Goal: Information Seeking & Learning: Learn about a topic

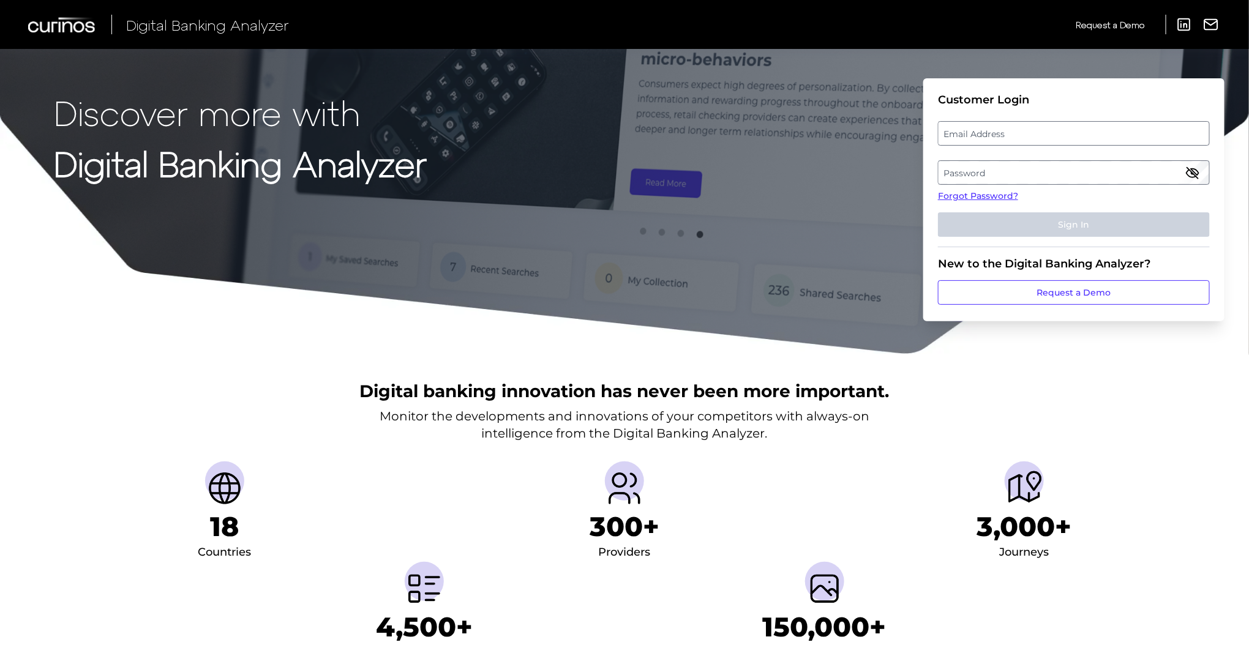
click at [984, 126] on label "Email Address" at bounding box center [1074, 133] width 270 height 22
click at [984, 126] on input "email" at bounding box center [1074, 133] width 272 height 24
type input "[EMAIL_ADDRESS][DOMAIN_NAME]"
click at [984, 181] on label "Password" at bounding box center [1074, 173] width 270 height 22
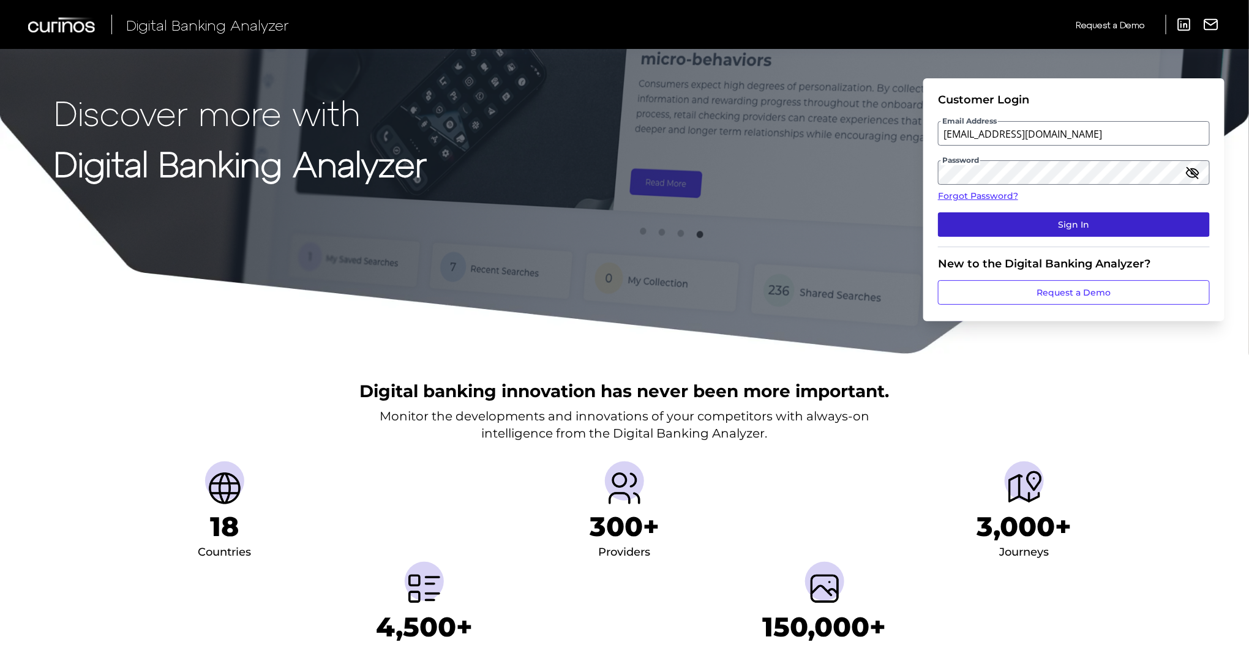
click at [1014, 219] on button "Sign In" at bounding box center [1074, 225] width 272 height 24
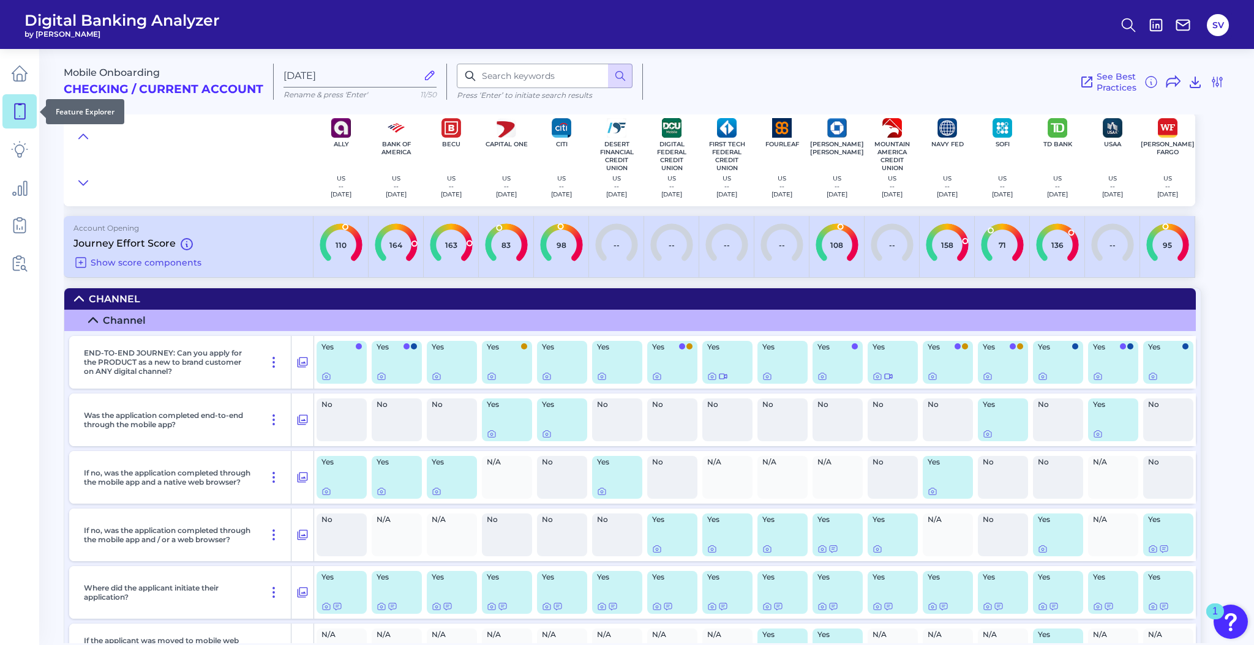
click at [22, 120] on link at bounding box center [19, 111] width 34 height 34
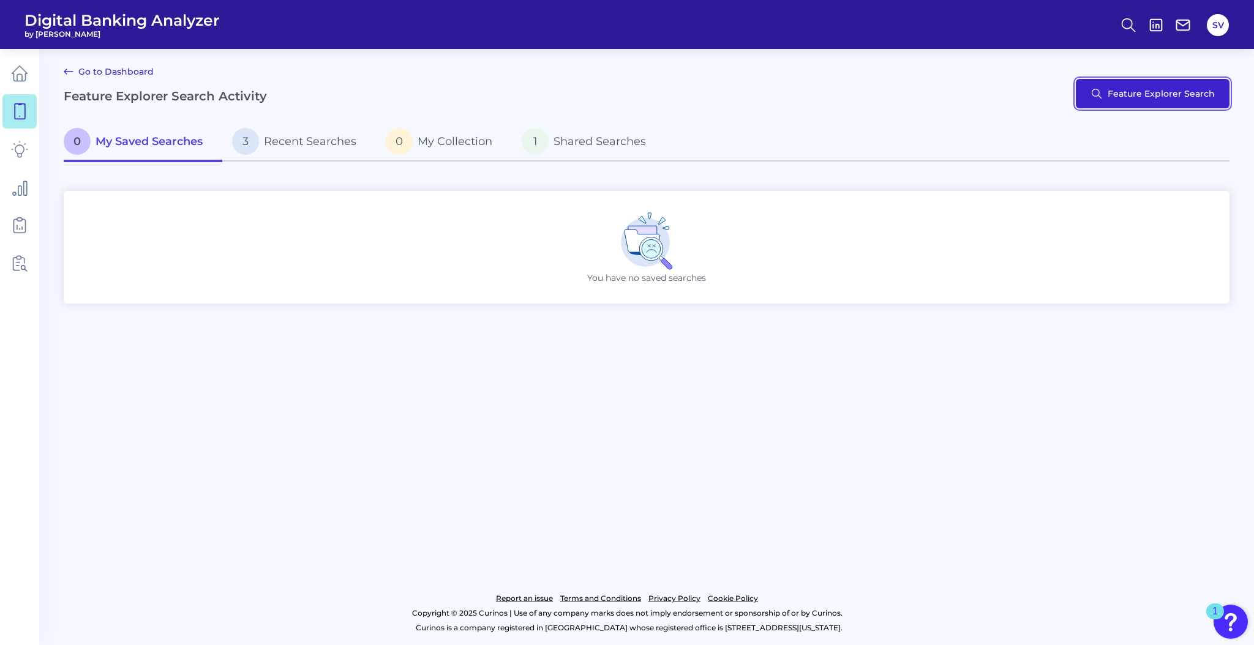
click at [1153, 99] on button "Feature Explorer Search" at bounding box center [1153, 93] width 154 height 29
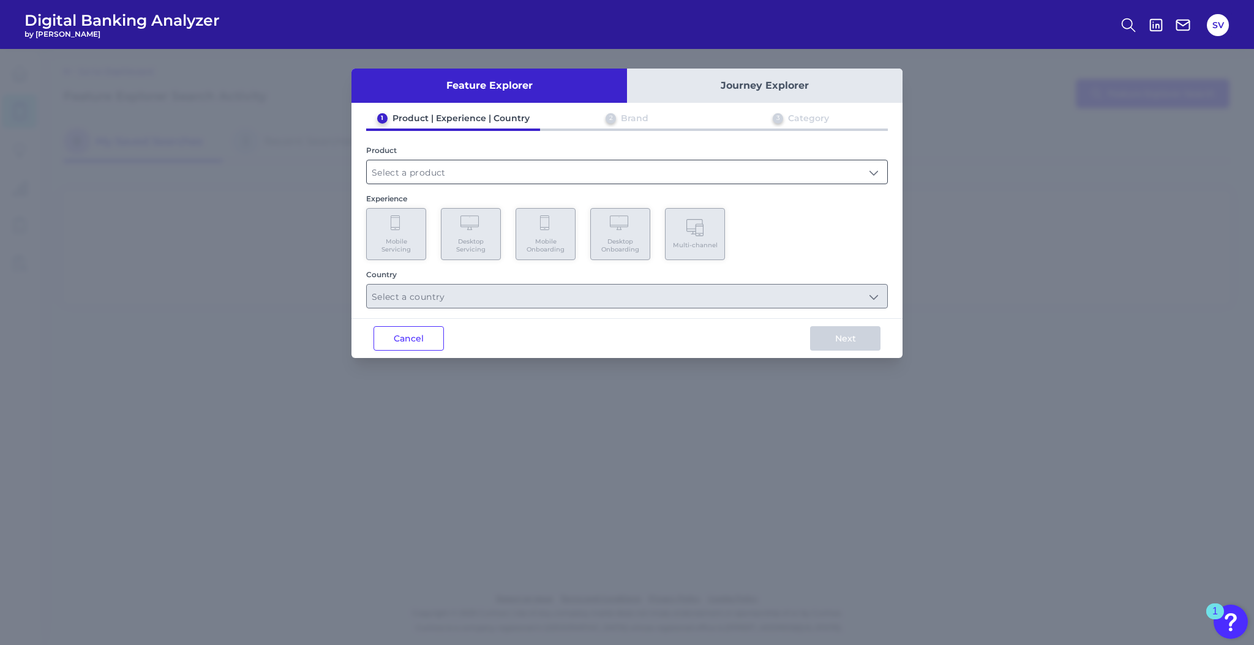
click at [611, 167] on input "text" at bounding box center [627, 171] width 521 height 23
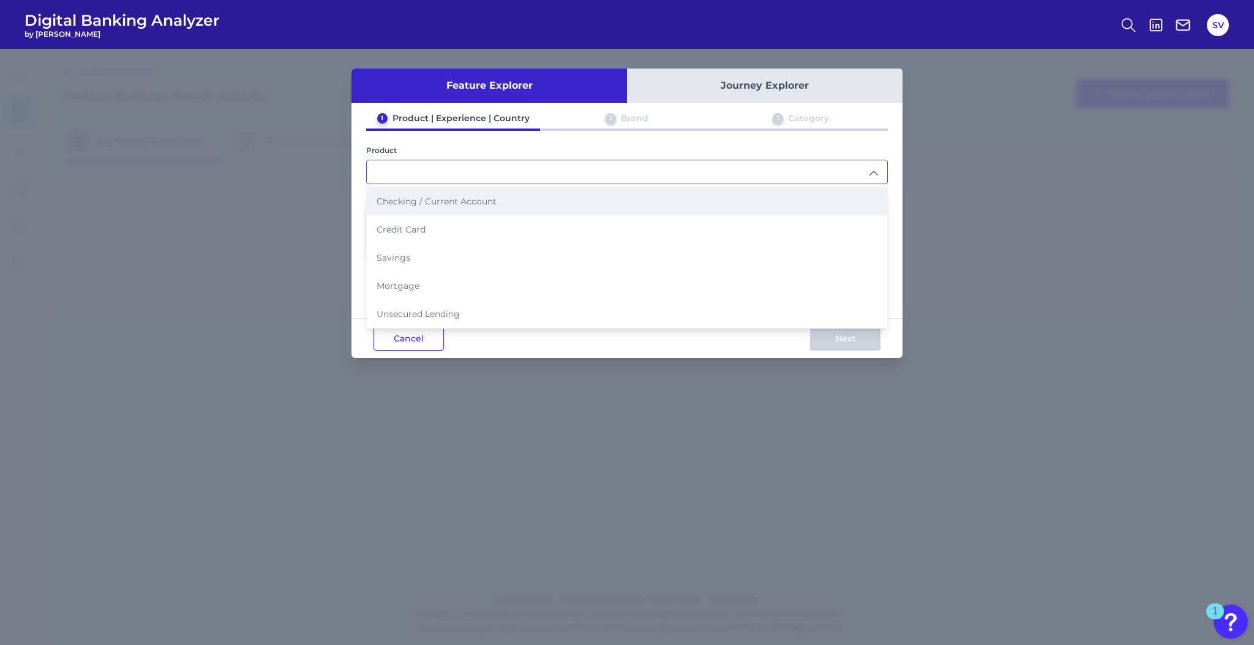
click at [524, 202] on li "Checking / Current Account" at bounding box center [627, 201] width 521 height 28
type input "Checking / Current Account"
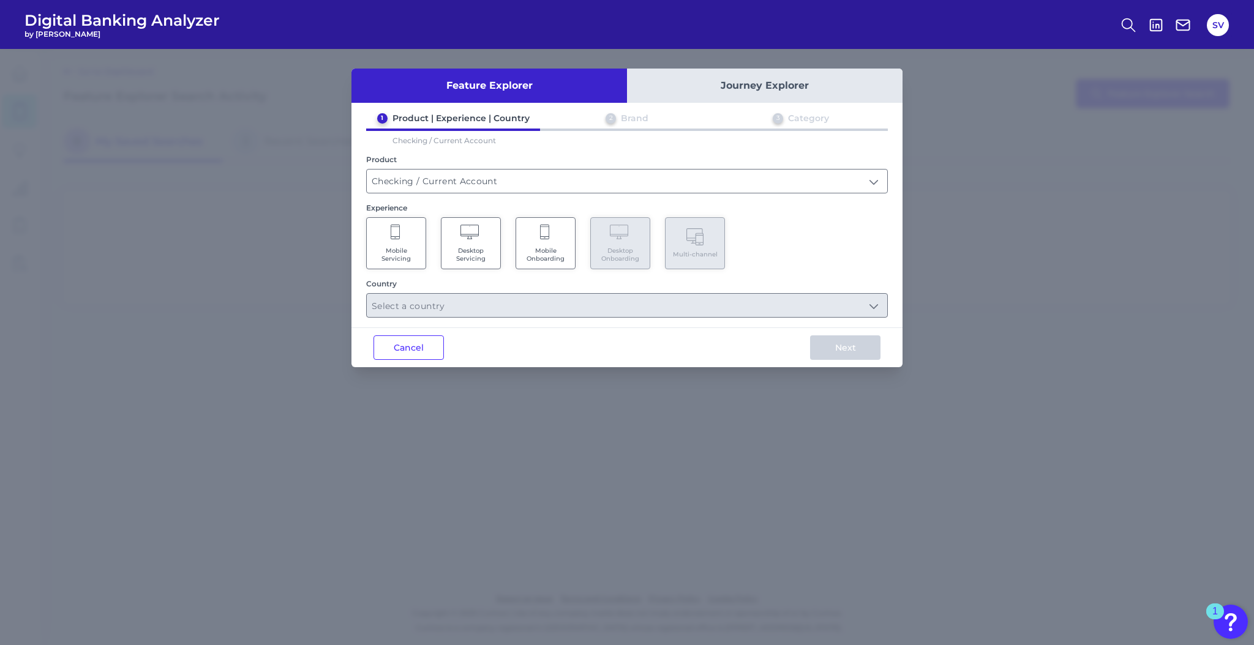
click at [407, 241] on Servicing "Mobile Servicing" at bounding box center [396, 243] width 60 height 52
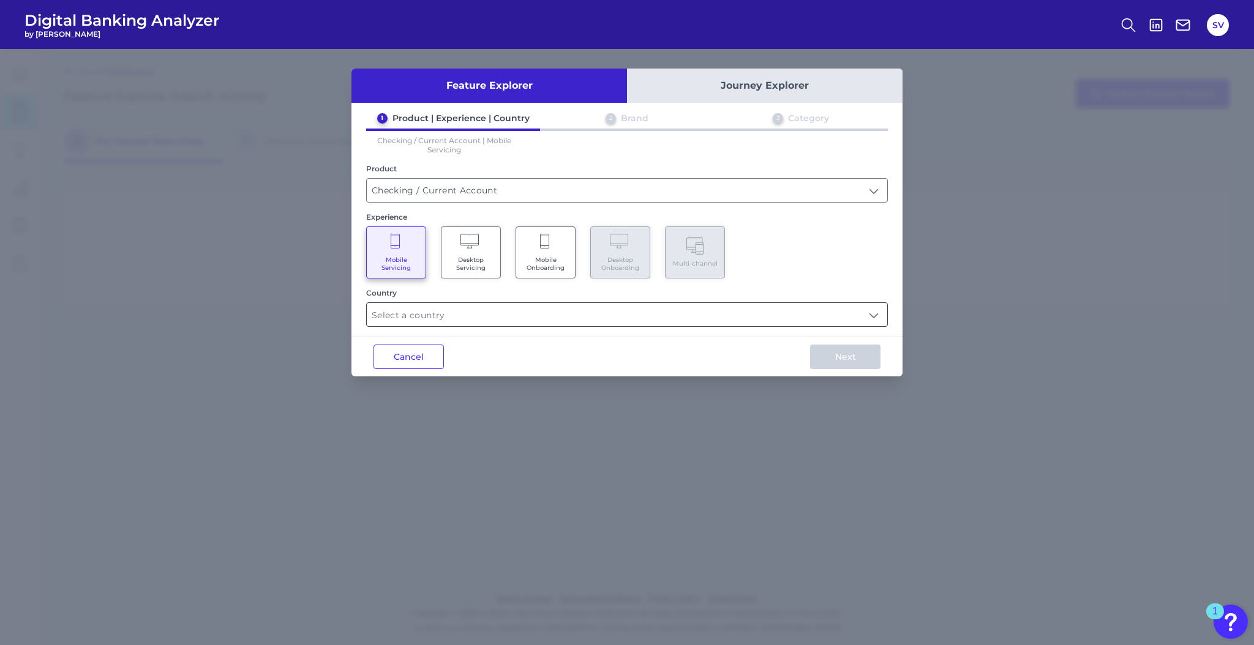
click at [409, 323] on input "text" at bounding box center [627, 314] width 521 height 23
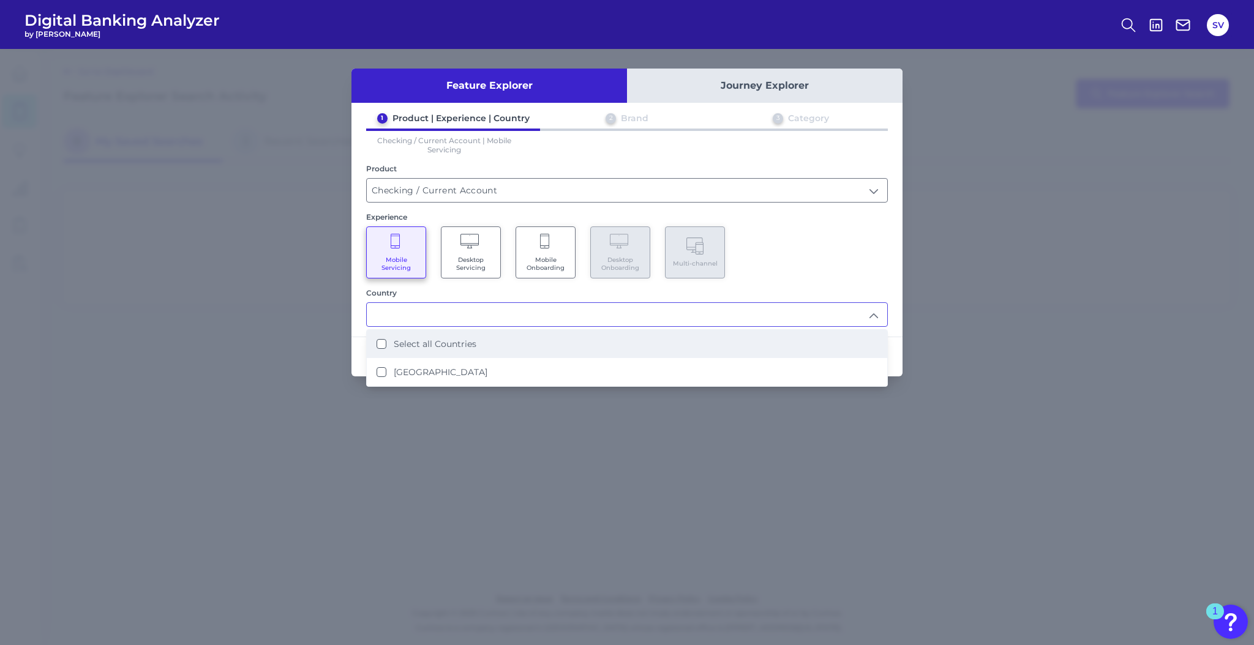
click at [410, 336] on li "Select all Countries" at bounding box center [627, 344] width 521 height 28
type input "Select all Countries"
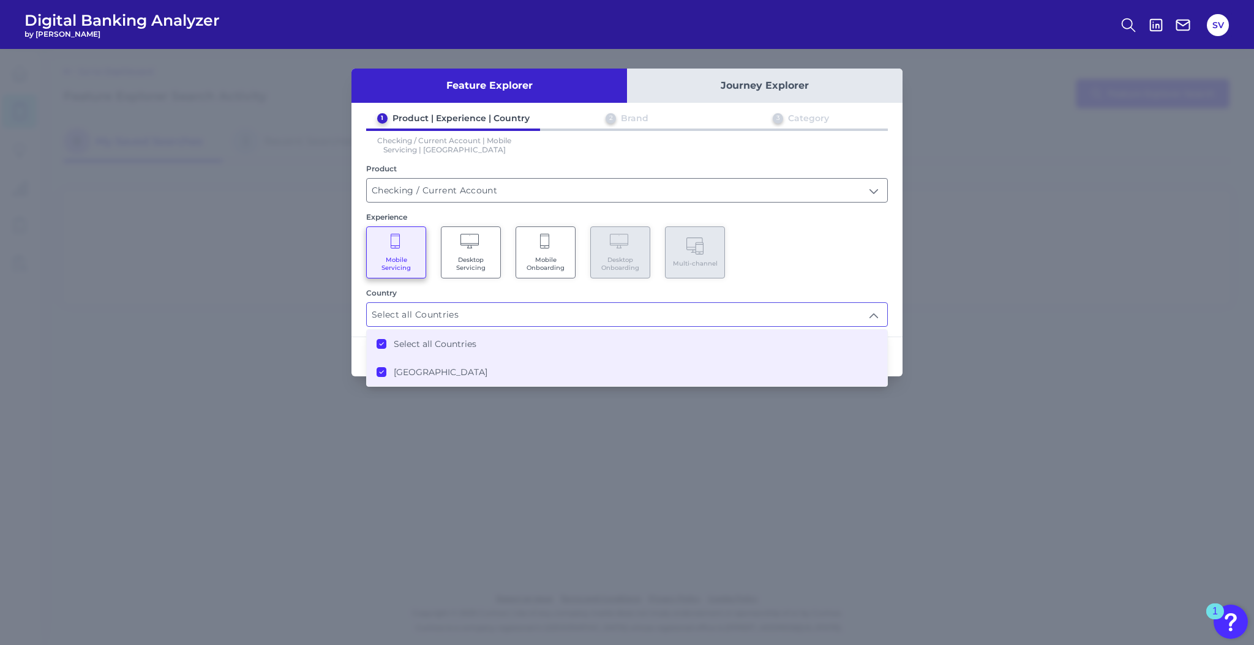
click at [1015, 396] on div "Feature Explorer Journey Explorer 1 Product | Experience | Country 2 Brand 3 Ca…" at bounding box center [627, 347] width 1254 height 597
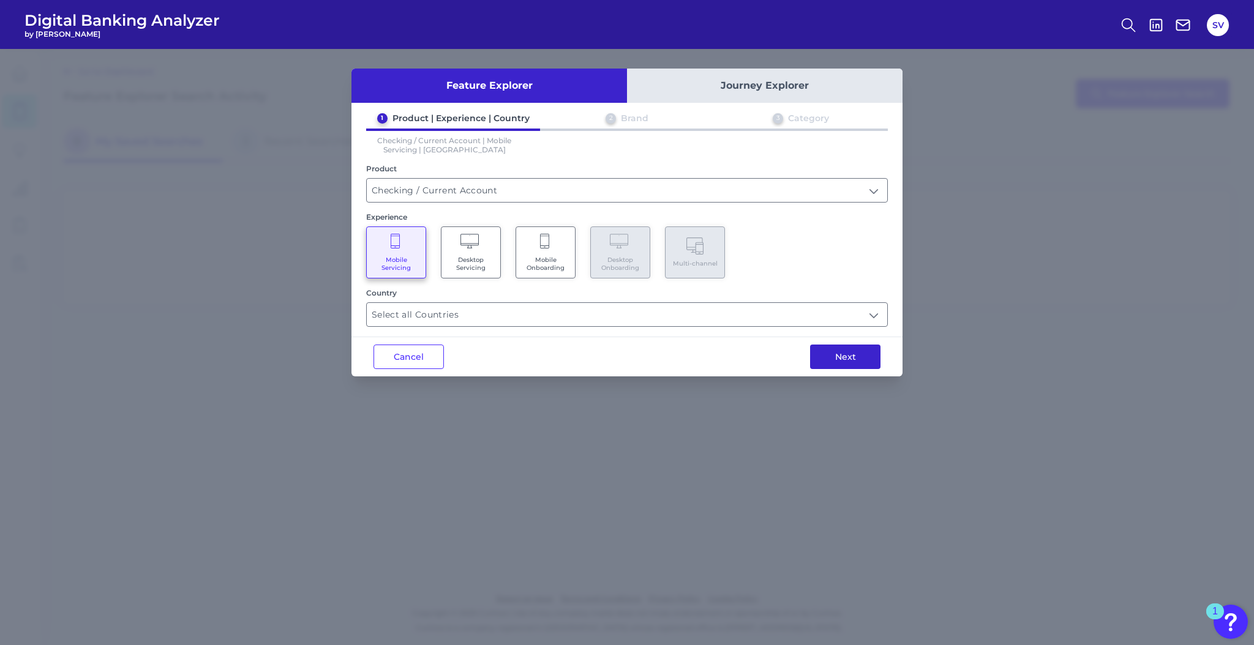
click at [850, 354] on button "Next" at bounding box center [845, 357] width 70 height 24
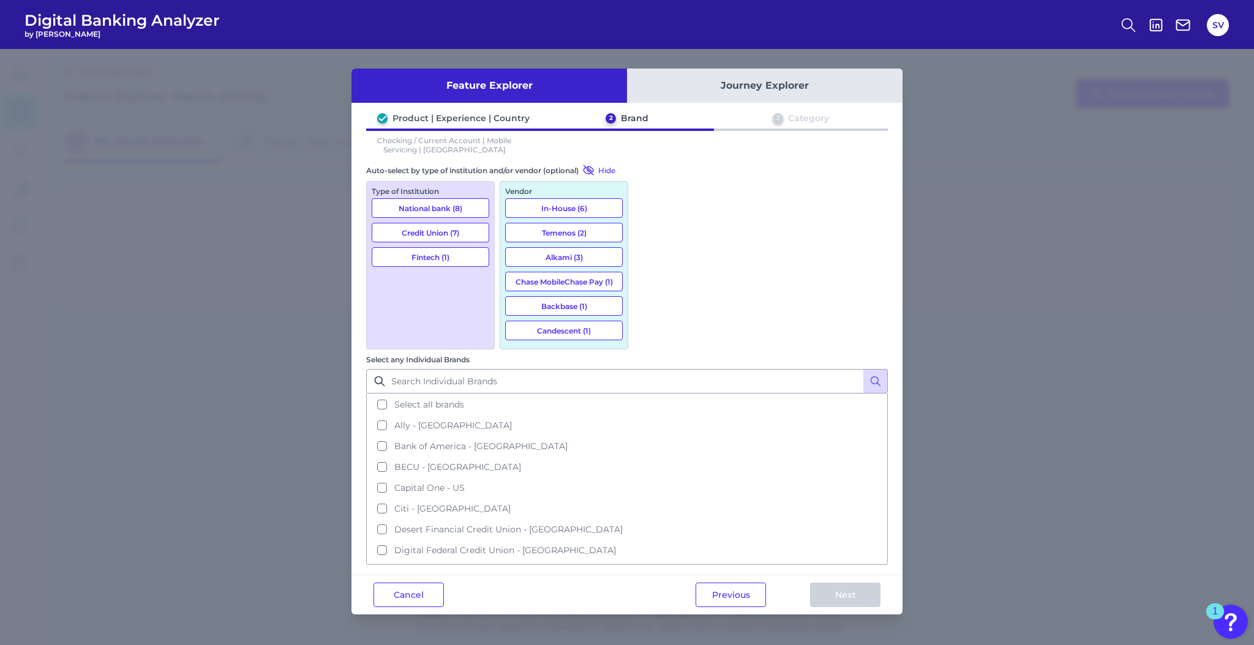
click at [457, 210] on button "National bank (8)" at bounding box center [431, 208] width 118 height 20
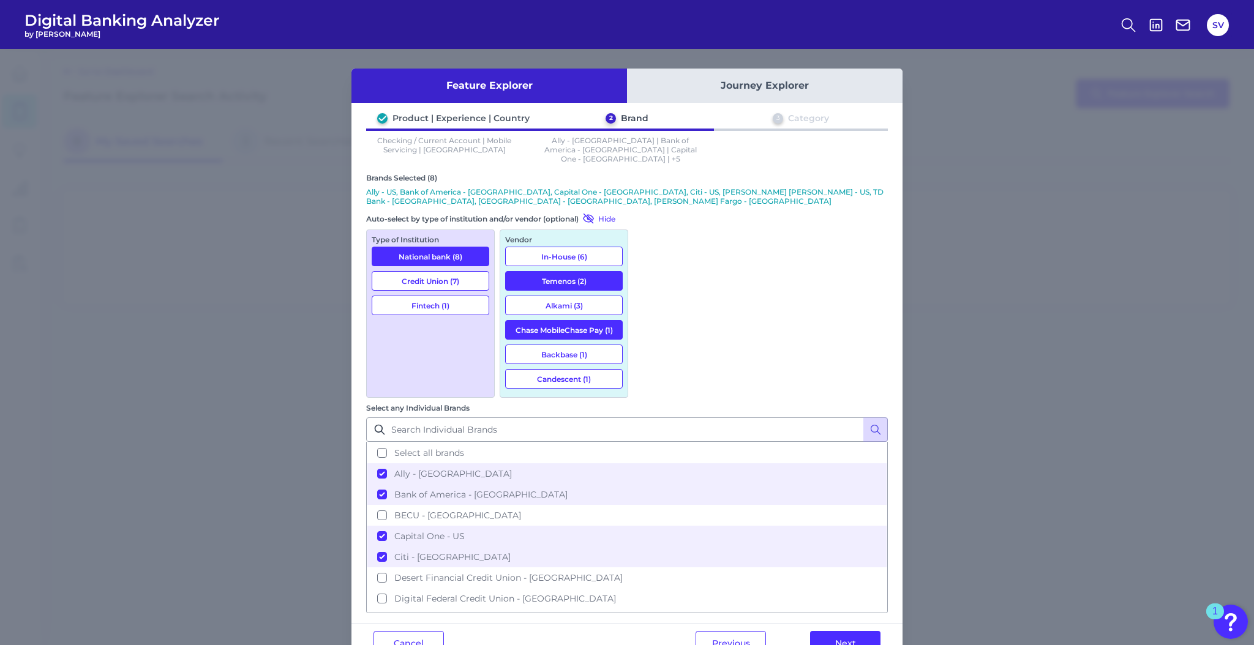
click at [448, 271] on button "Credit Union (7)" at bounding box center [431, 281] width 118 height 20
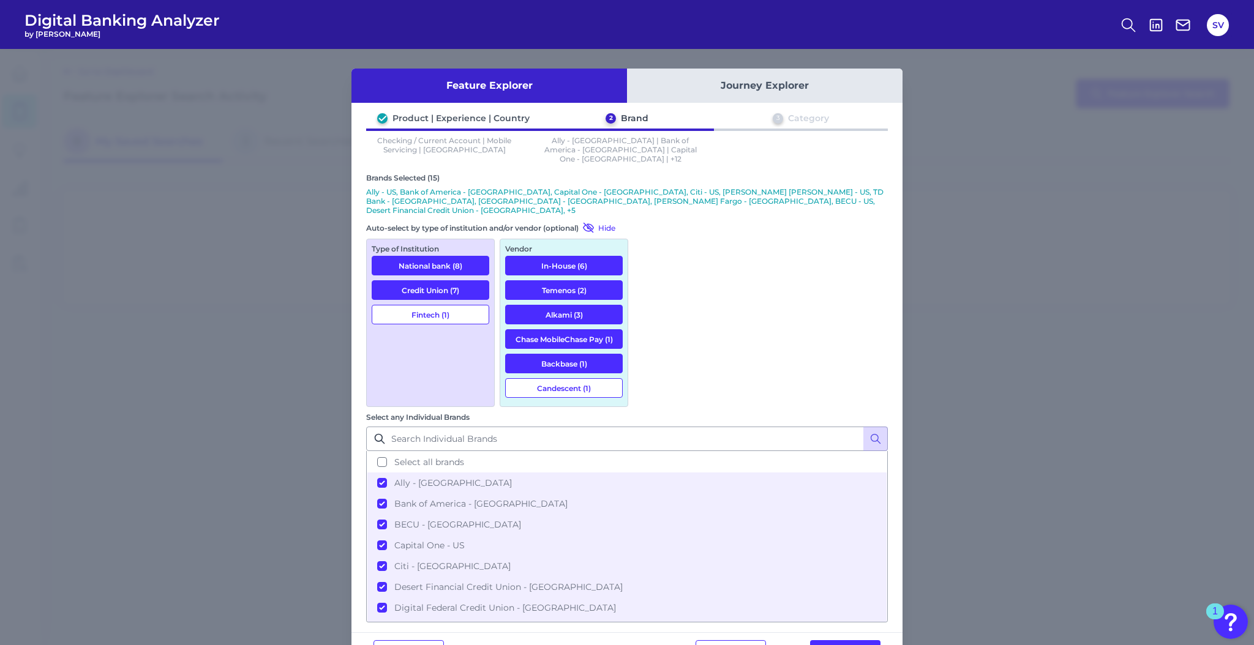
click at [448, 305] on button "Fintech (1)" at bounding box center [431, 315] width 118 height 20
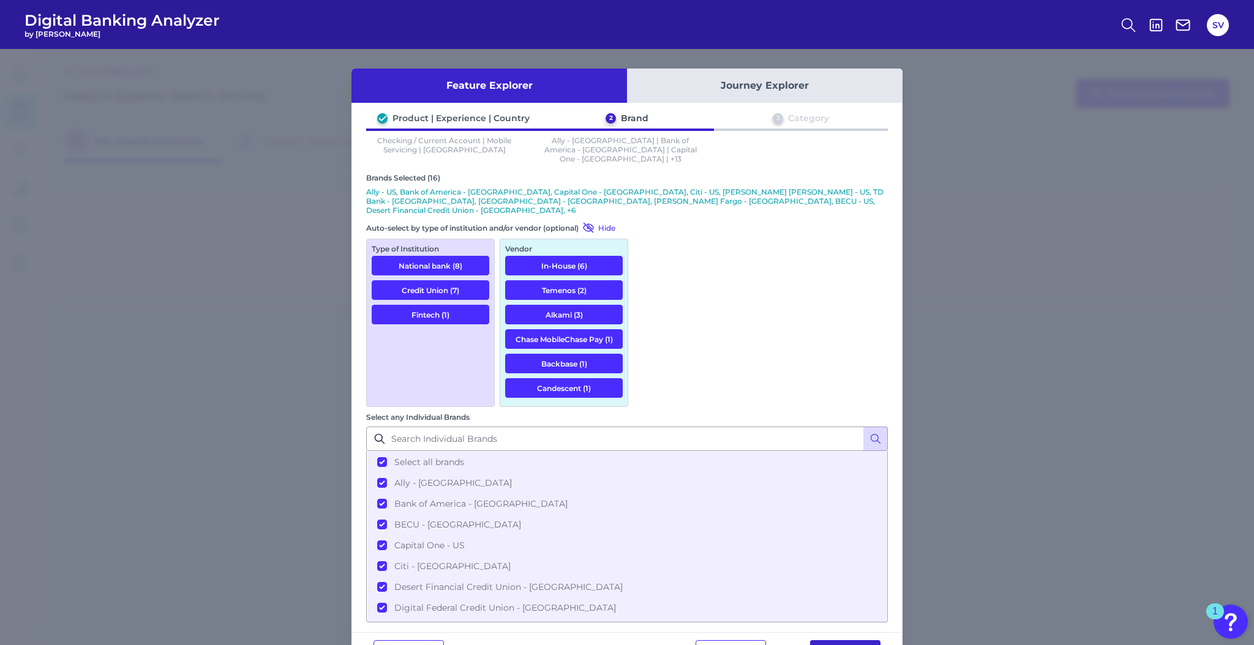
click at [843, 641] on button "Next" at bounding box center [845, 653] width 70 height 24
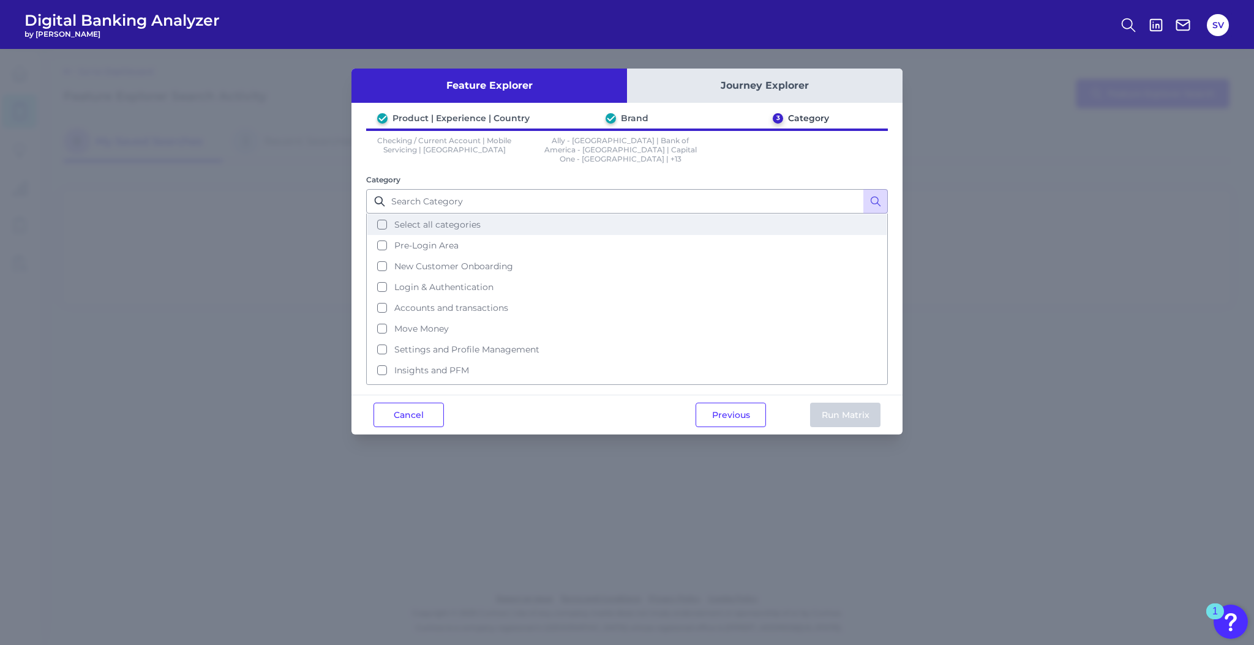
click at [378, 214] on button "Select all categories" at bounding box center [626, 224] width 519 height 21
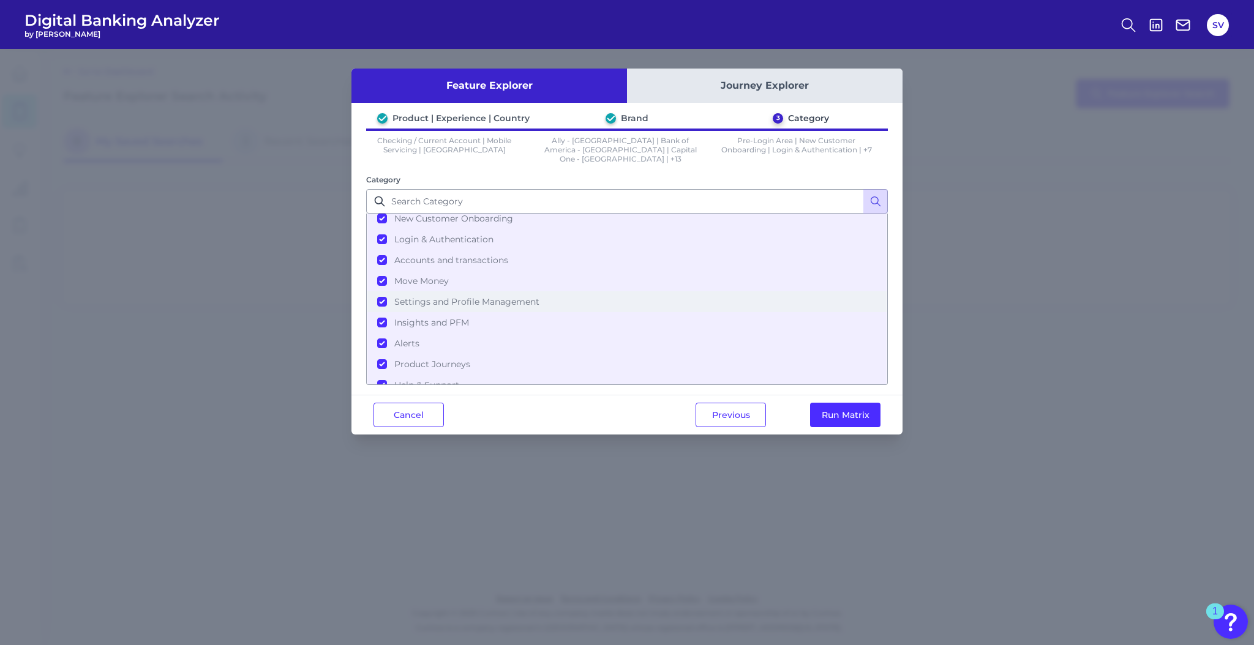
scroll to position [53, 0]
click at [852, 406] on button "Run Matrix" at bounding box center [845, 415] width 70 height 24
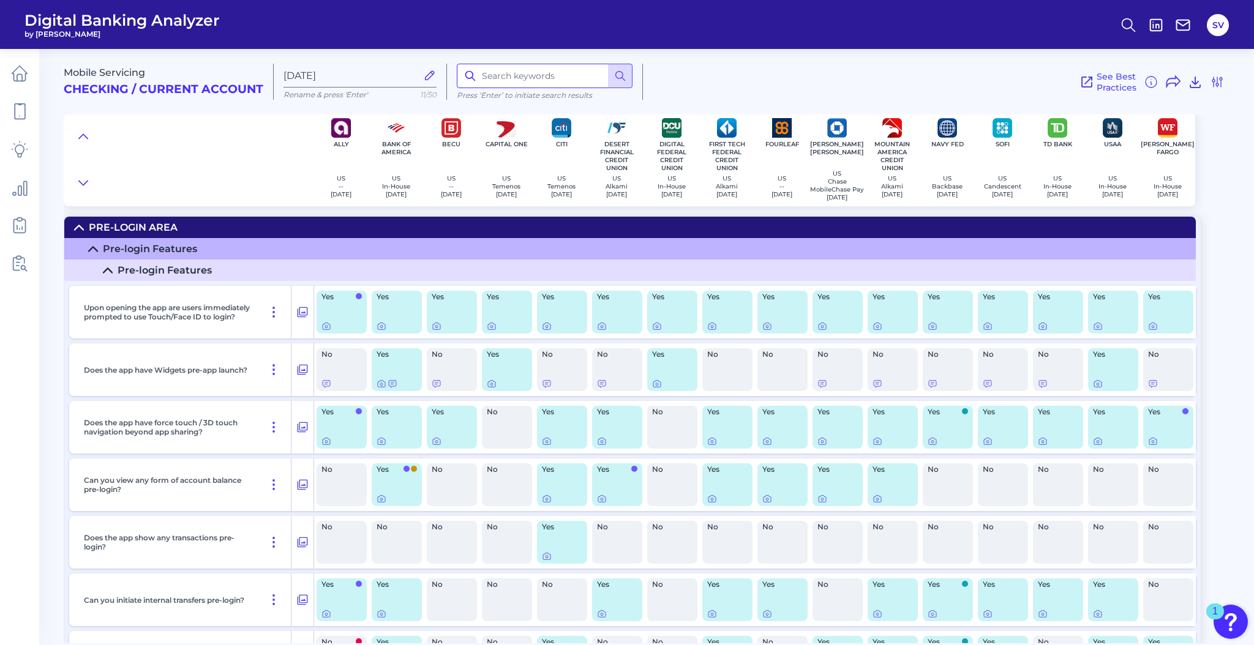
click at [593, 77] on input at bounding box center [545, 76] width 176 height 24
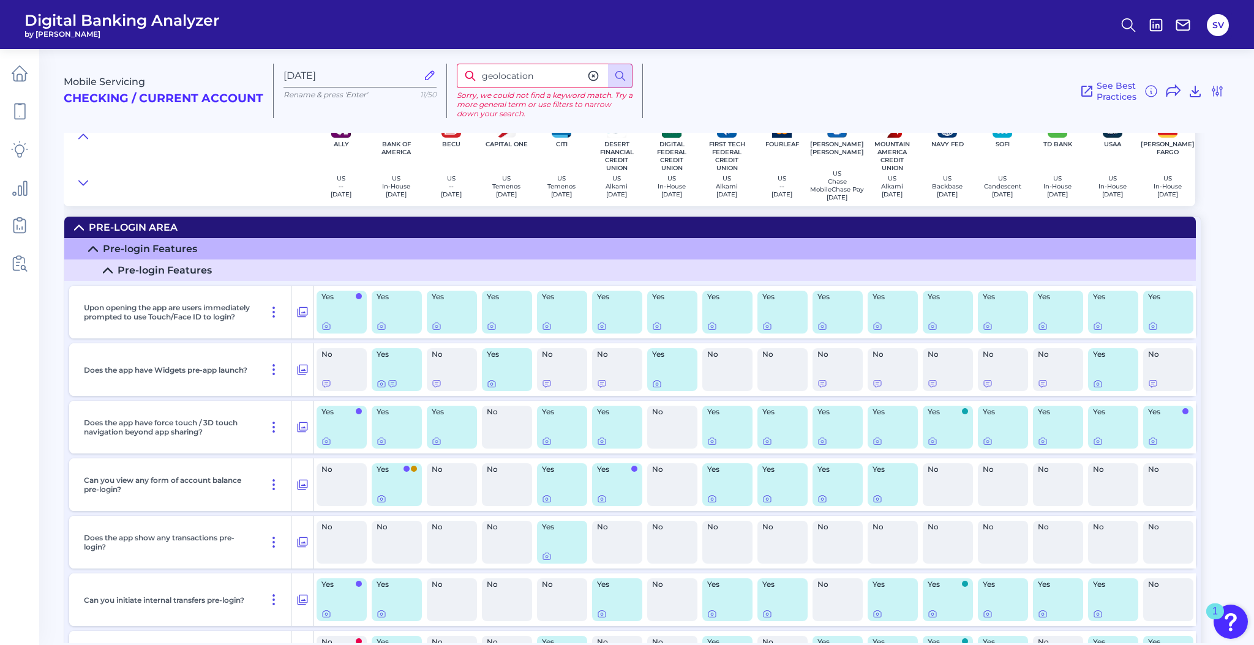
click at [557, 71] on input "geolocation" at bounding box center [545, 76] width 176 height 24
type input "geo"
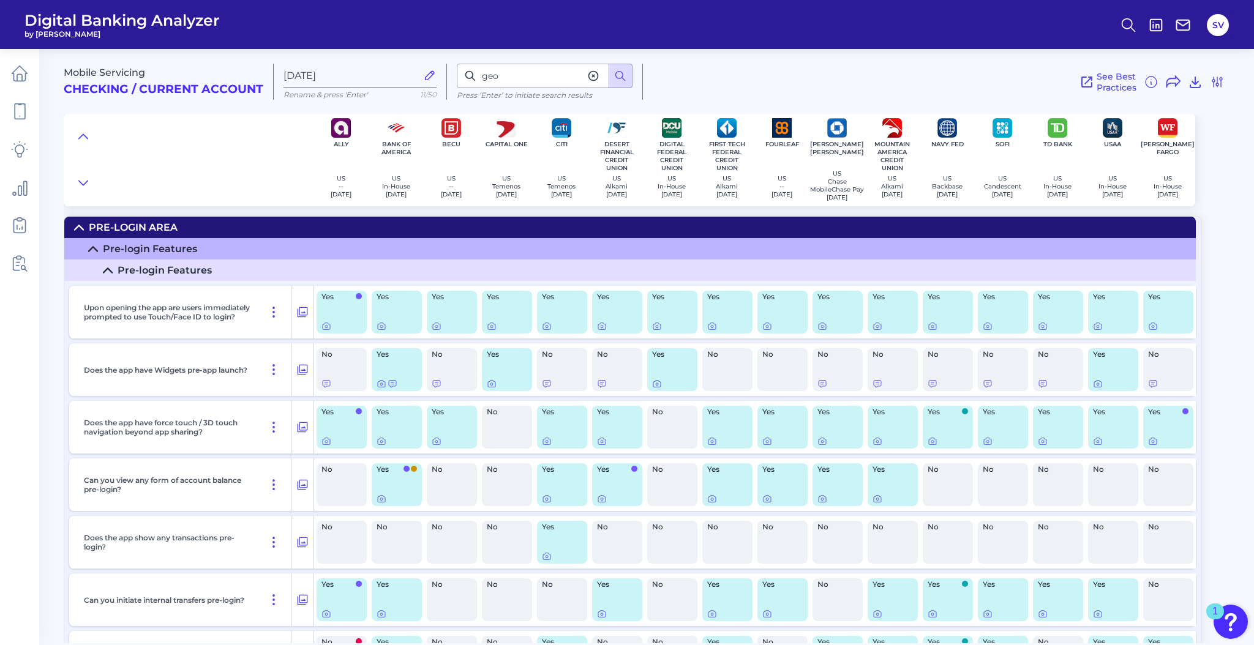
click at [1211, 613] on div "1" at bounding box center [1215, 612] width 18 height 16
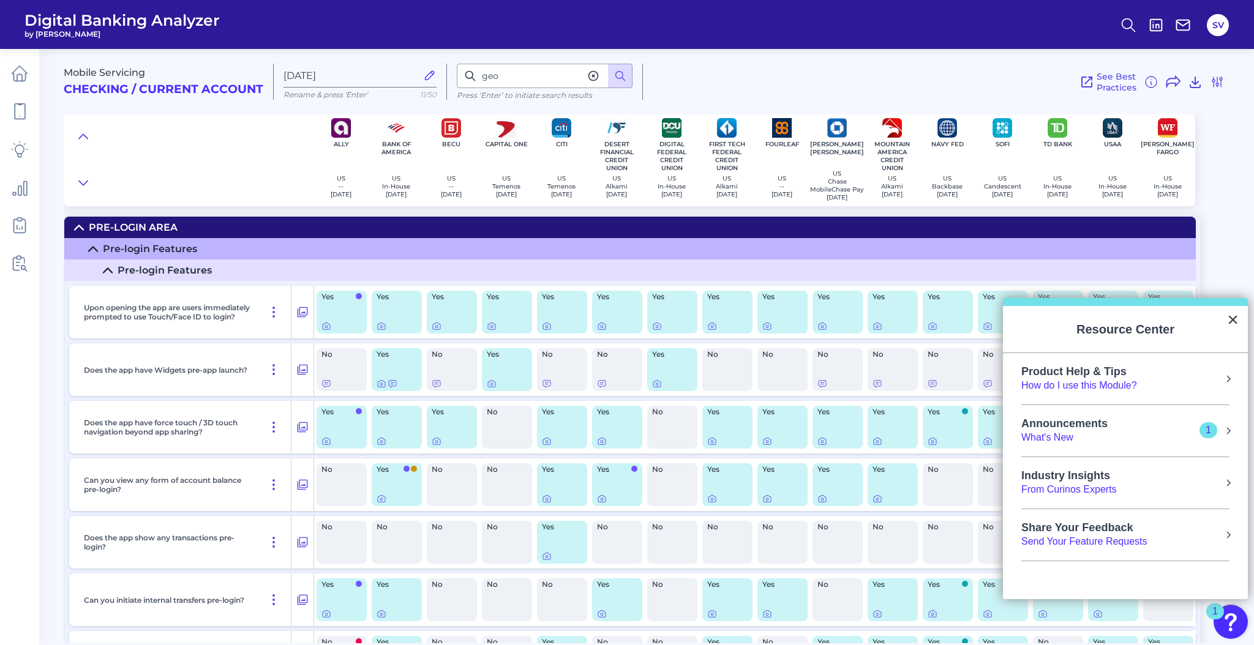
click at [1228, 205] on div "Mobile Servicing Checking / Current Account [DATE] Rename & press 'Enter' 11/50…" at bounding box center [659, 342] width 1191 height 604
click at [23, 262] on icon at bounding box center [19, 263] width 17 height 17
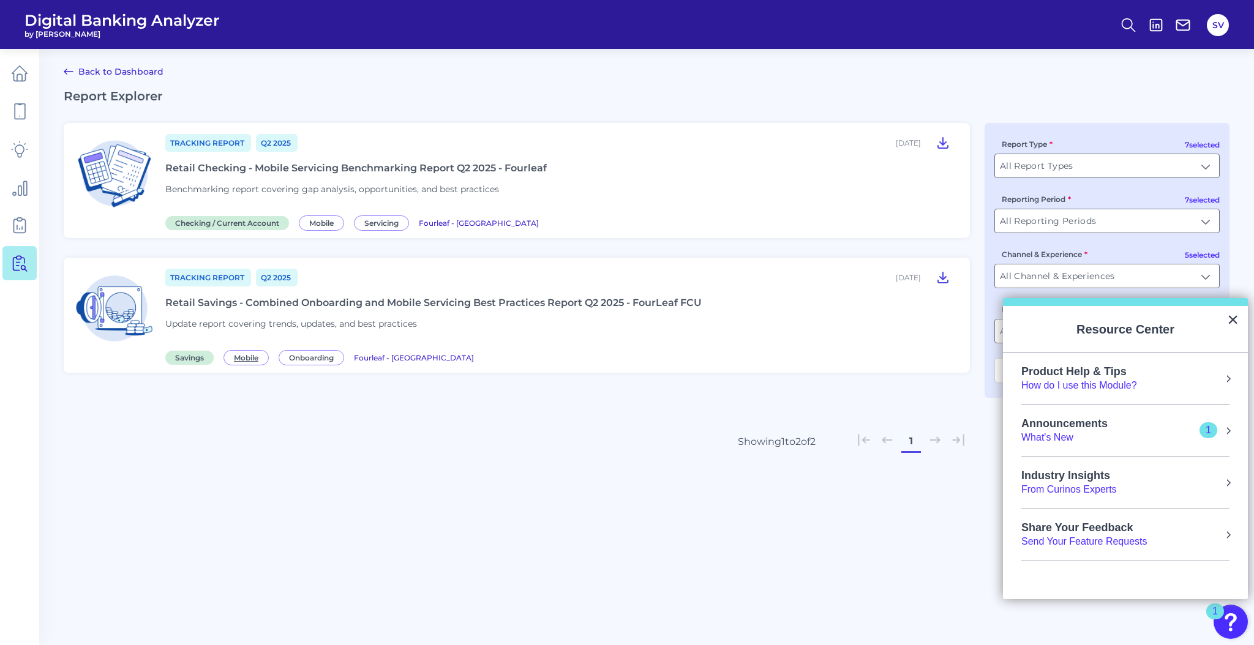
click at [247, 356] on span "Mobile" at bounding box center [246, 357] width 45 height 15
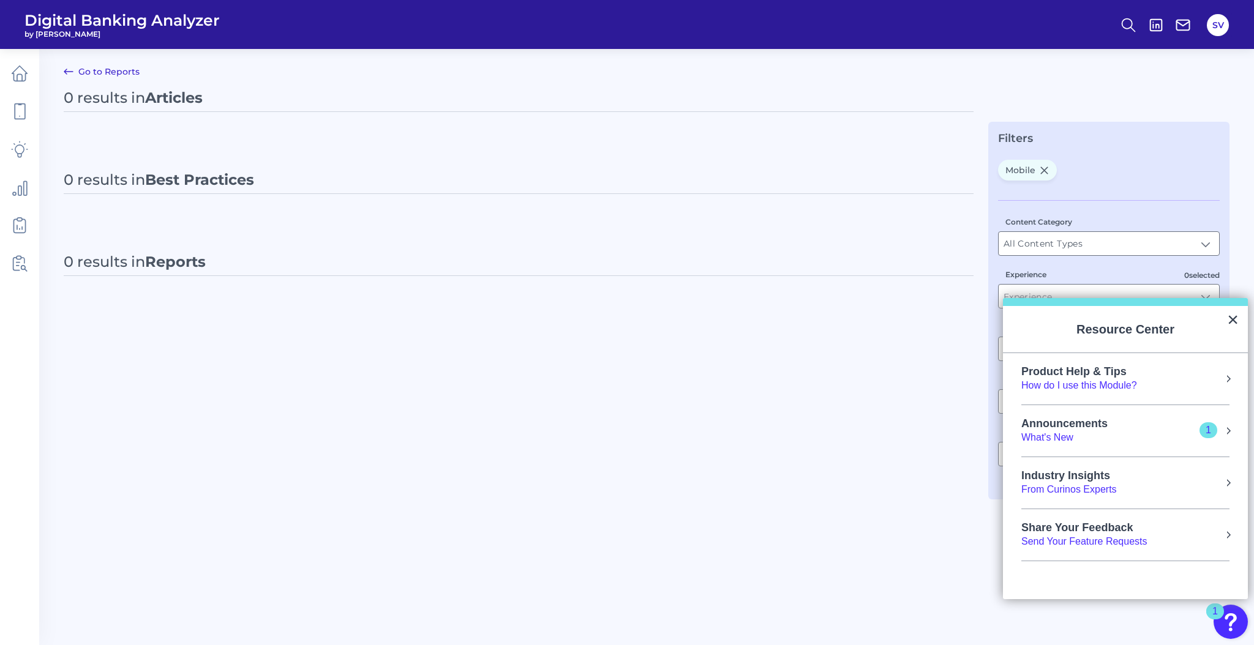
type input "Mobile"
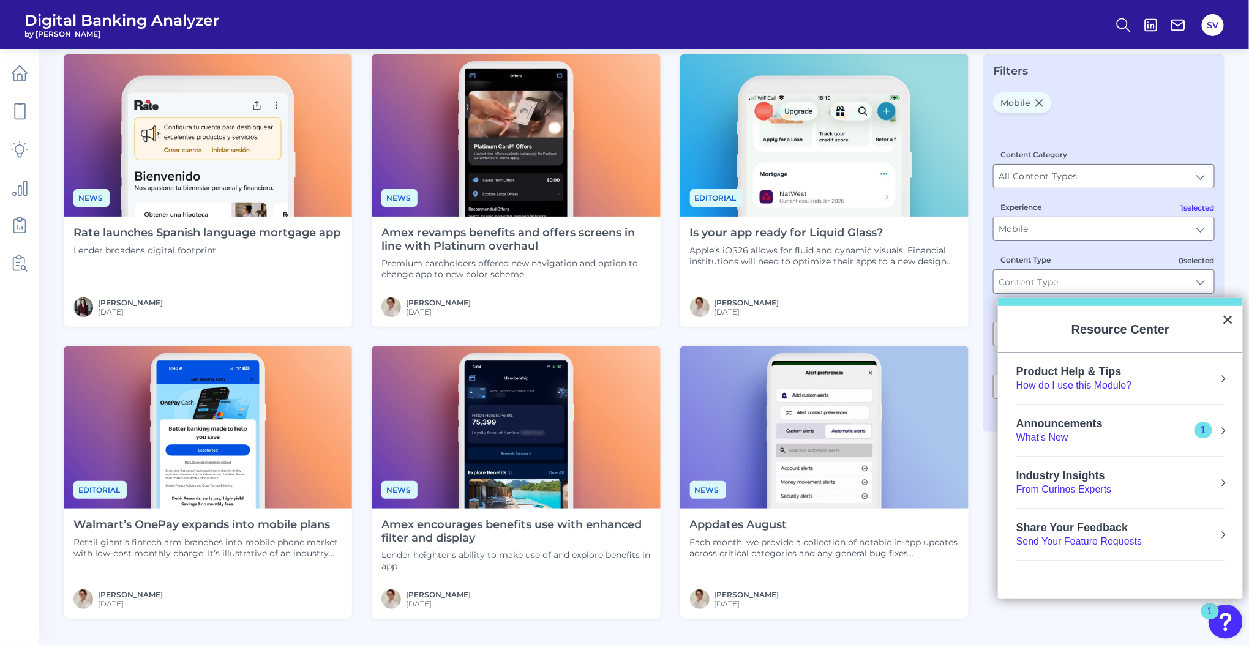
scroll to position [73, 0]
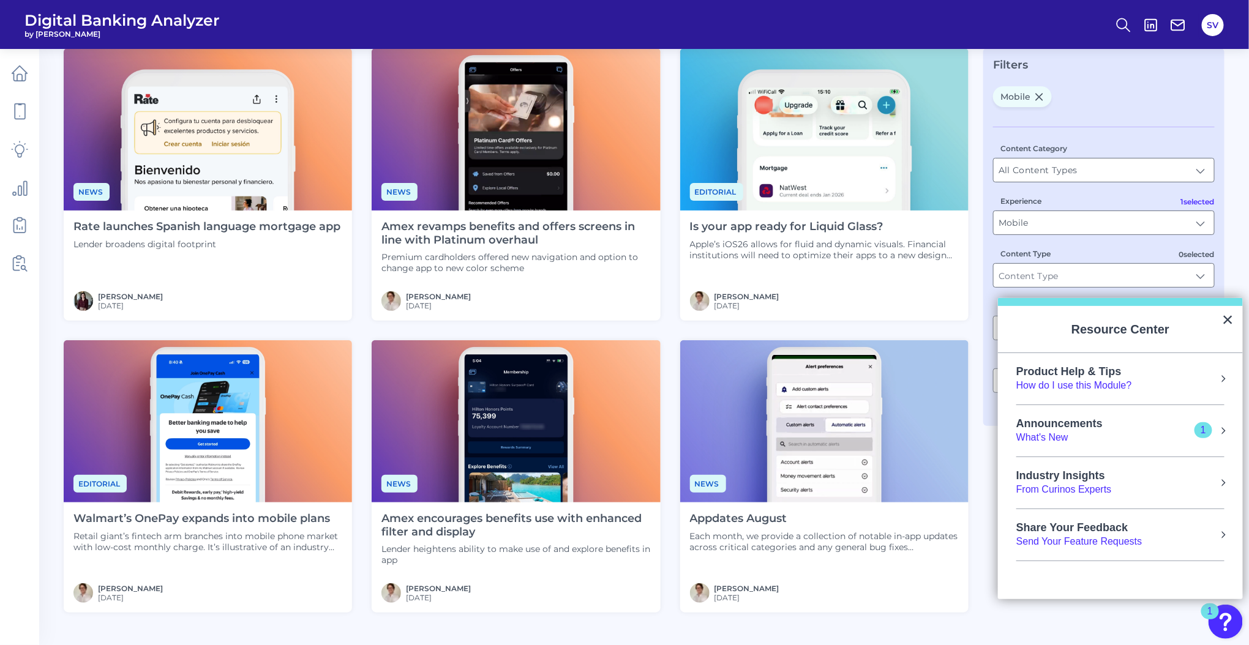
click at [827, 232] on h4 "Is your app ready for Liquid Glass?" at bounding box center [824, 226] width 269 height 13
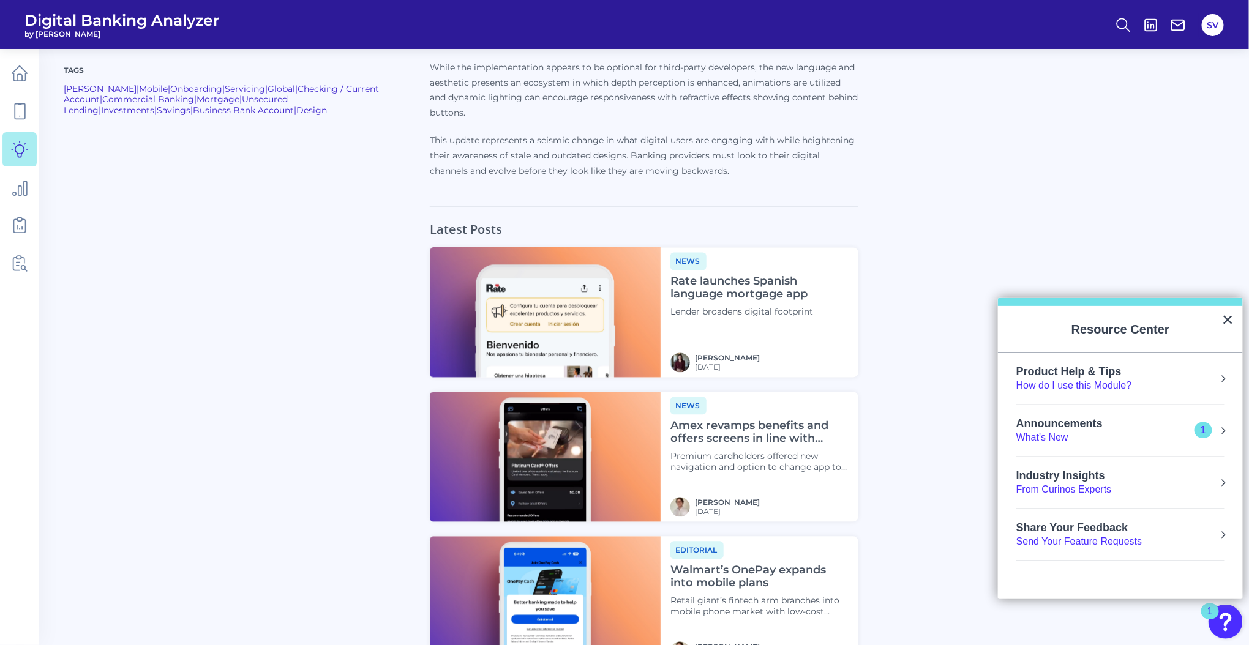
scroll to position [1074, 0]
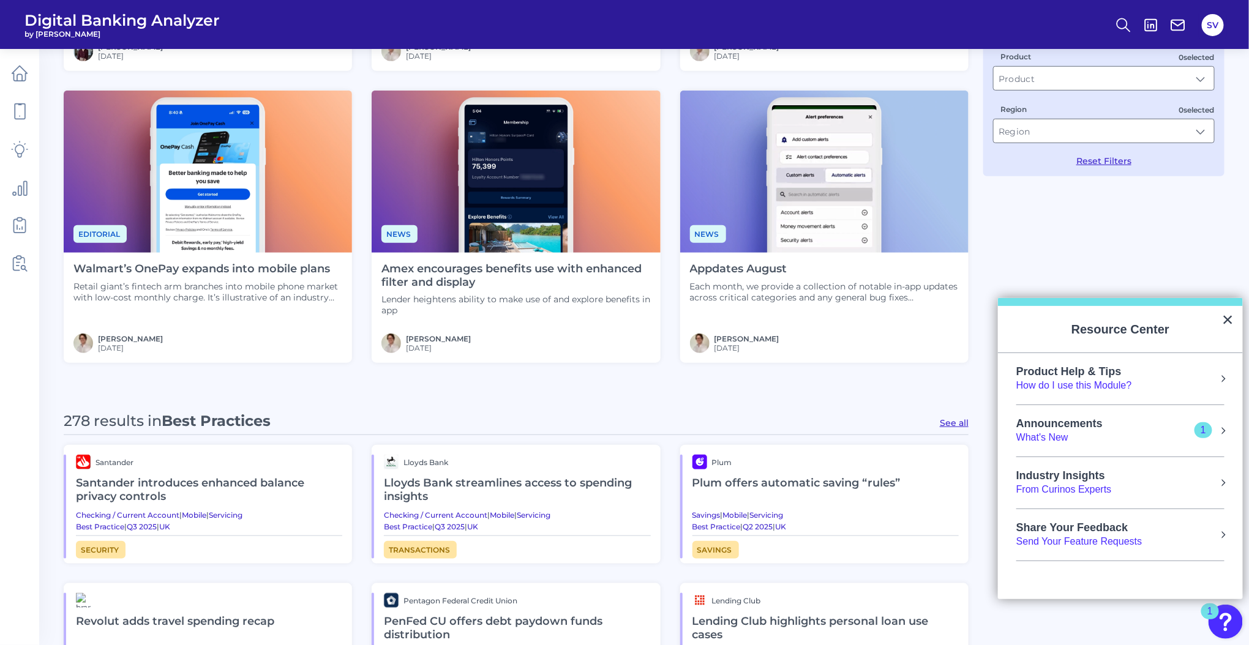
scroll to position [330, 0]
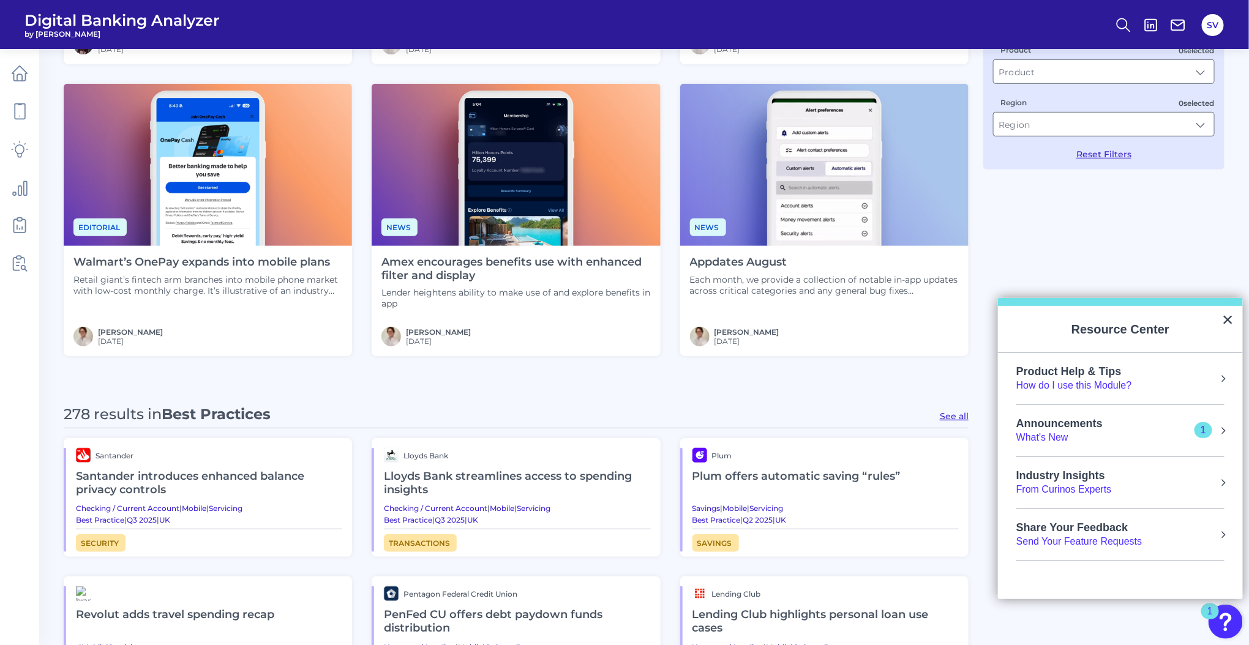
click at [717, 263] on h4 "Appdates August" at bounding box center [824, 262] width 269 height 13
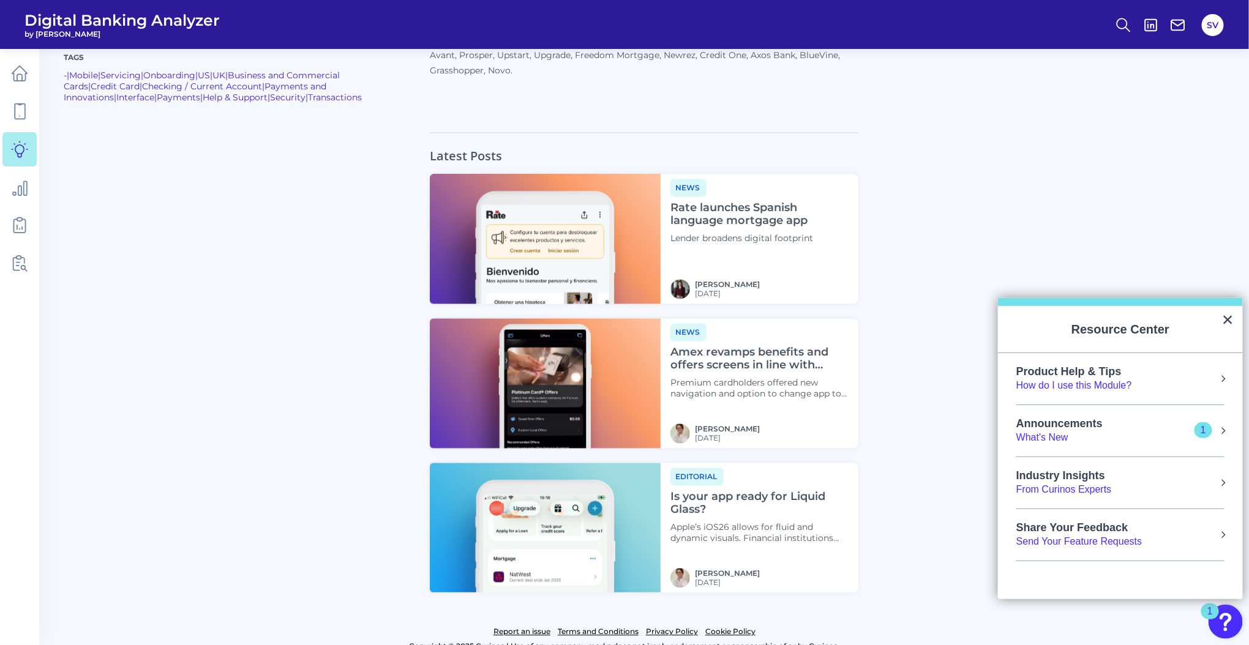
scroll to position [1097, 0]
